Goal: Check status

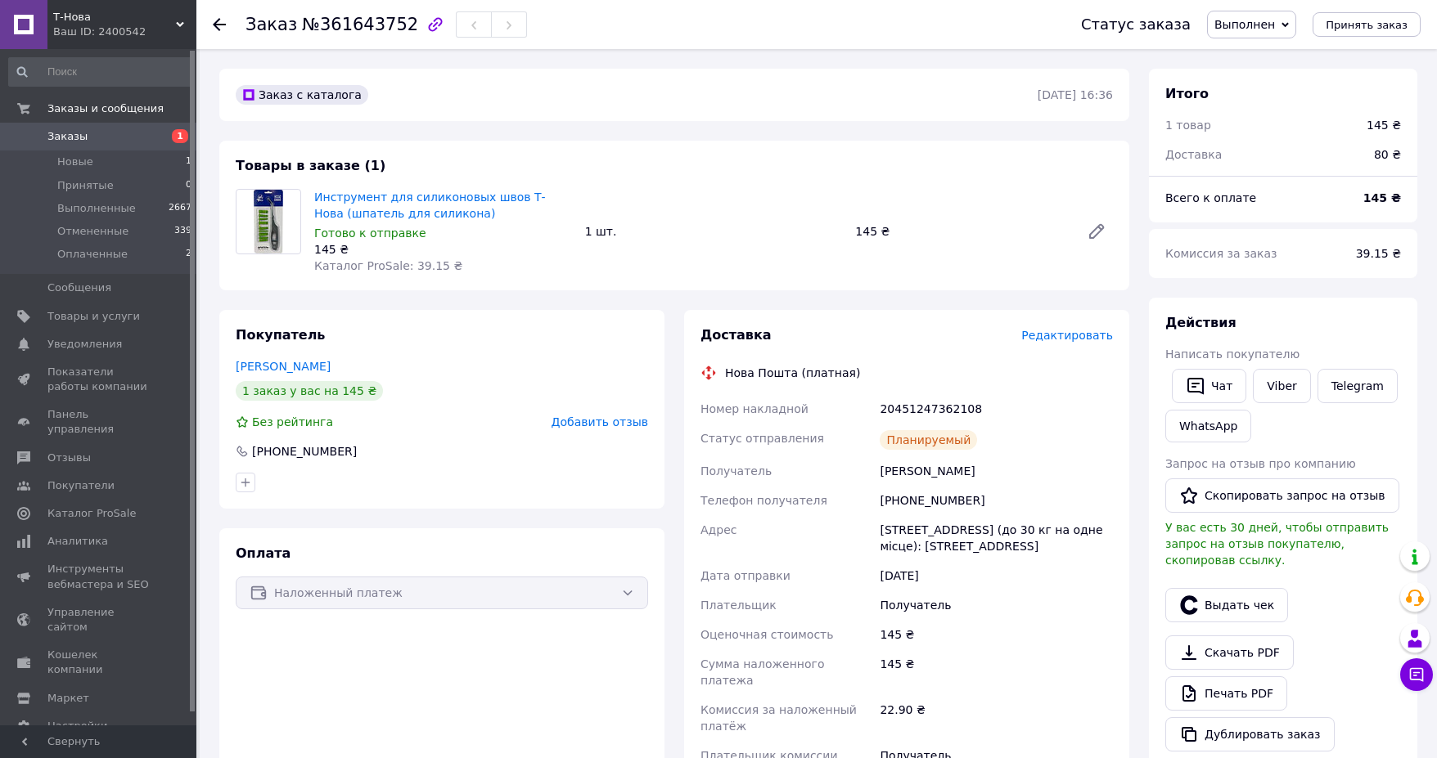
scroll to position [164, 0]
click at [212, 21] on div "Заказ №361643752 Статус заказа Выполнен Принят Отменен Оплаченный Принять заказ" at bounding box center [816, 24] width 1240 height 49
click at [215, 21] on icon at bounding box center [219, 24] width 13 height 13
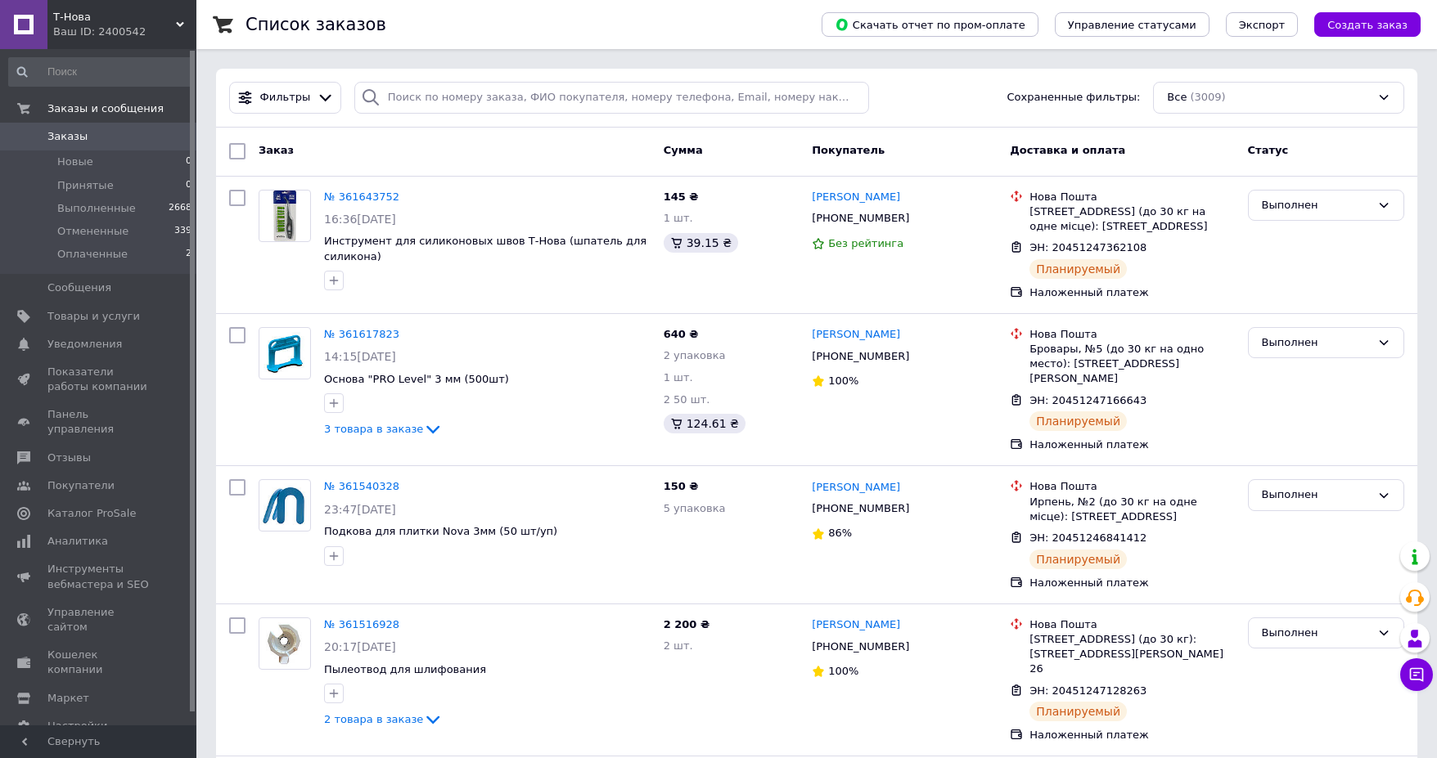
click at [76, 133] on span "Заказы" at bounding box center [67, 136] width 40 height 15
